Goal: Obtain resource: Download file/media

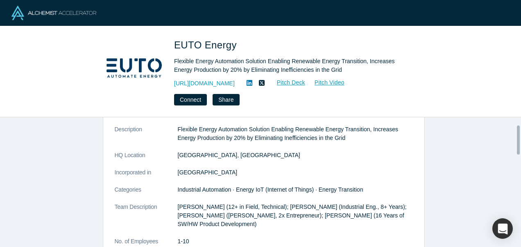
scroll to position [16, 0]
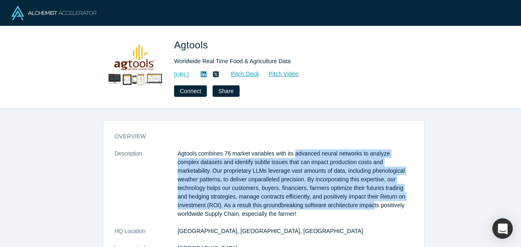
drag, startPoint x: 293, startPoint y: 154, endPoint x: 314, endPoint y: 202, distance: 52.3
click at [314, 202] on p "Agtools combines 76 market variables with its advanced neural networks to analy…" at bounding box center [295, 183] width 235 height 69
drag, startPoint x: 314, startPoint y: 202, endPoint x: 277, endPoint y: 72, distance: 135.1
click at [260, 74] on link "Pitch Deck" at bounding box center [241, 73] width 38 height 9
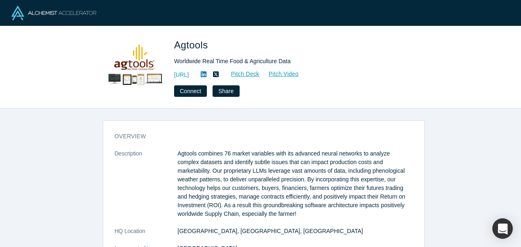
click at [211, 136] on h3 "overview" at bounding box center [258, 136] width 287 height 9
